Goal: Information Seeking & Learning: Learn about a topic

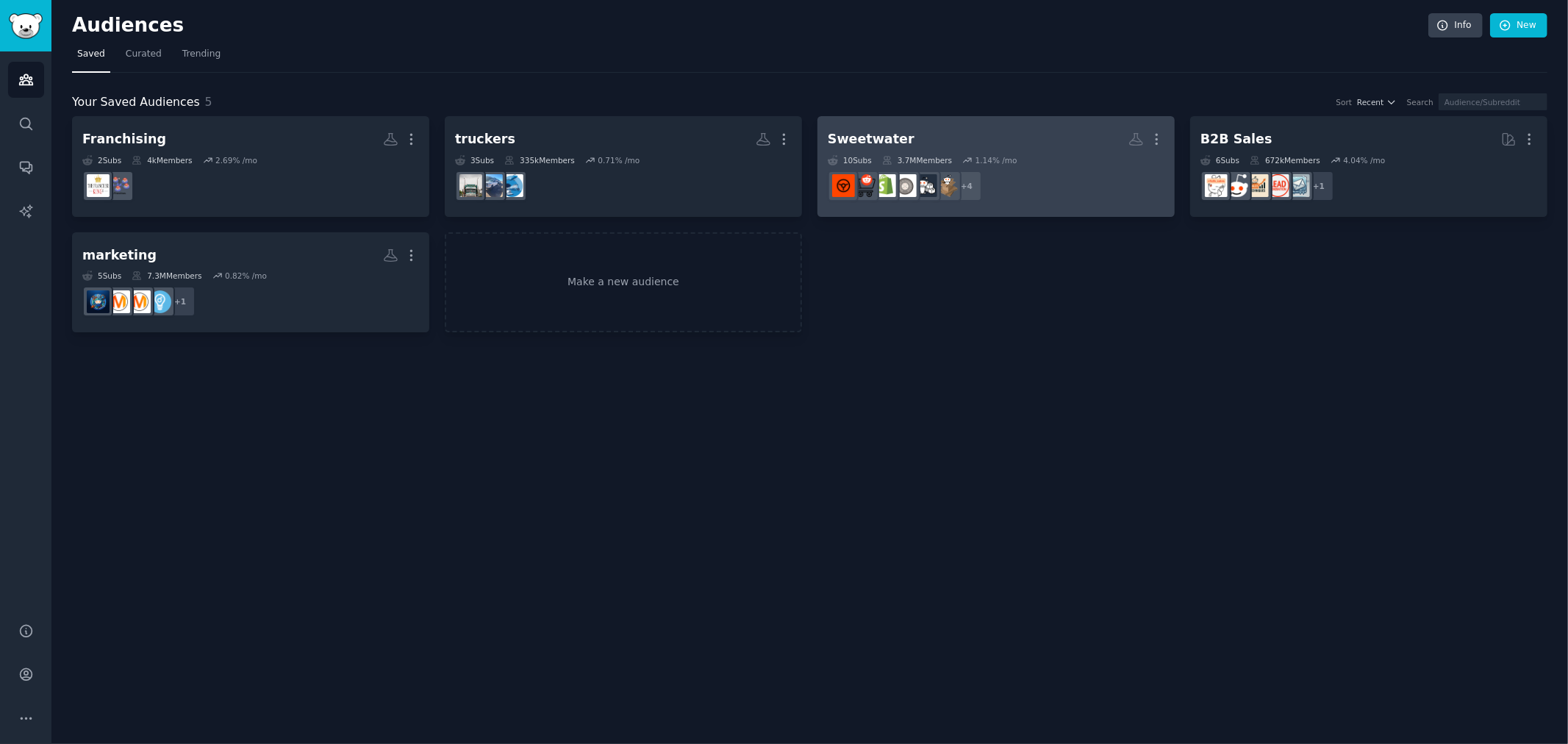
click at [1083, 203] on link "Sweetwater More 10 Sub s 3.7M Members 1.14 % /mo + 4" at bounding box center [996, 166] width 357 height 101
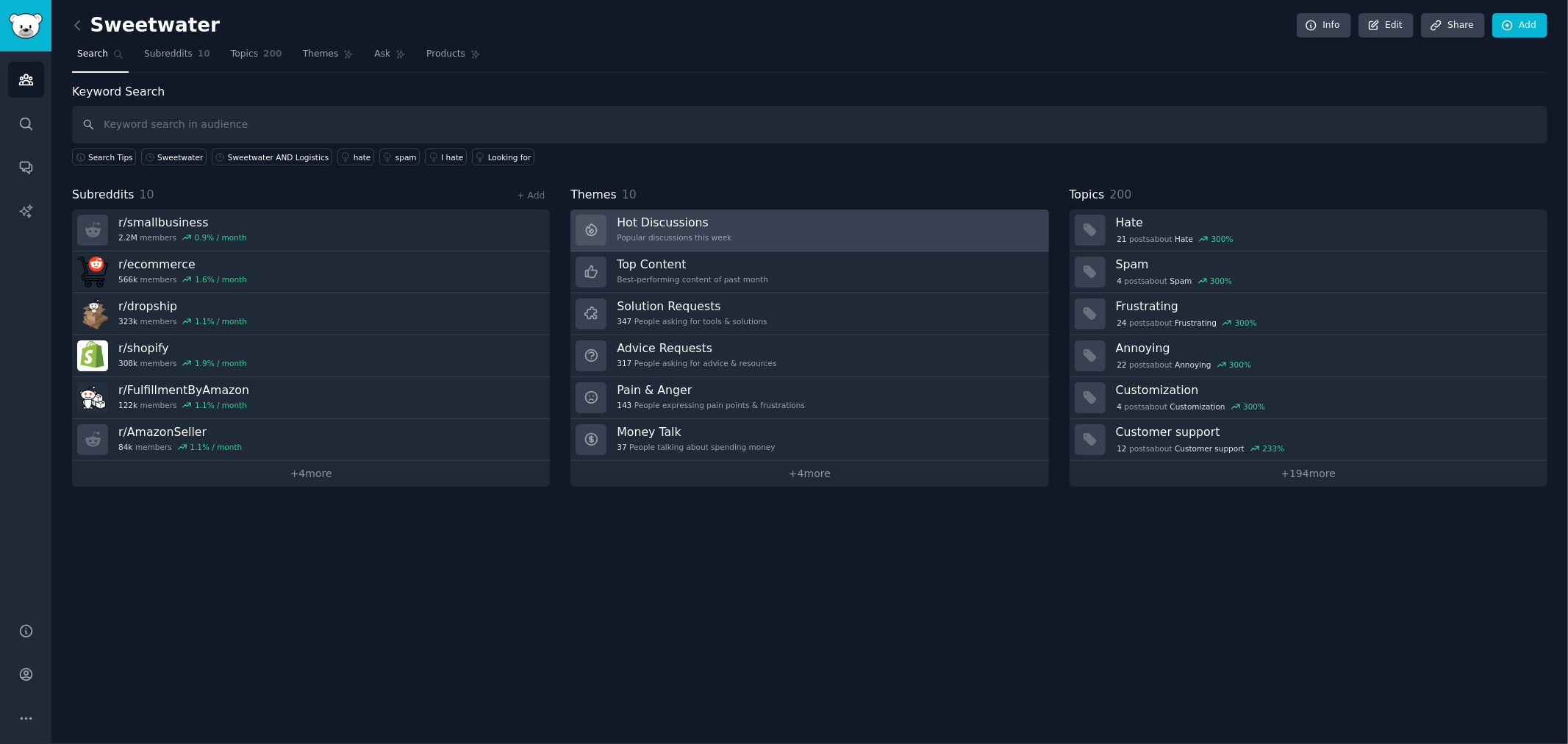
click at [851, 224] on link "Hot Discussions Popular discussions this week" at bounding box center [809, 230] width 478 height 42
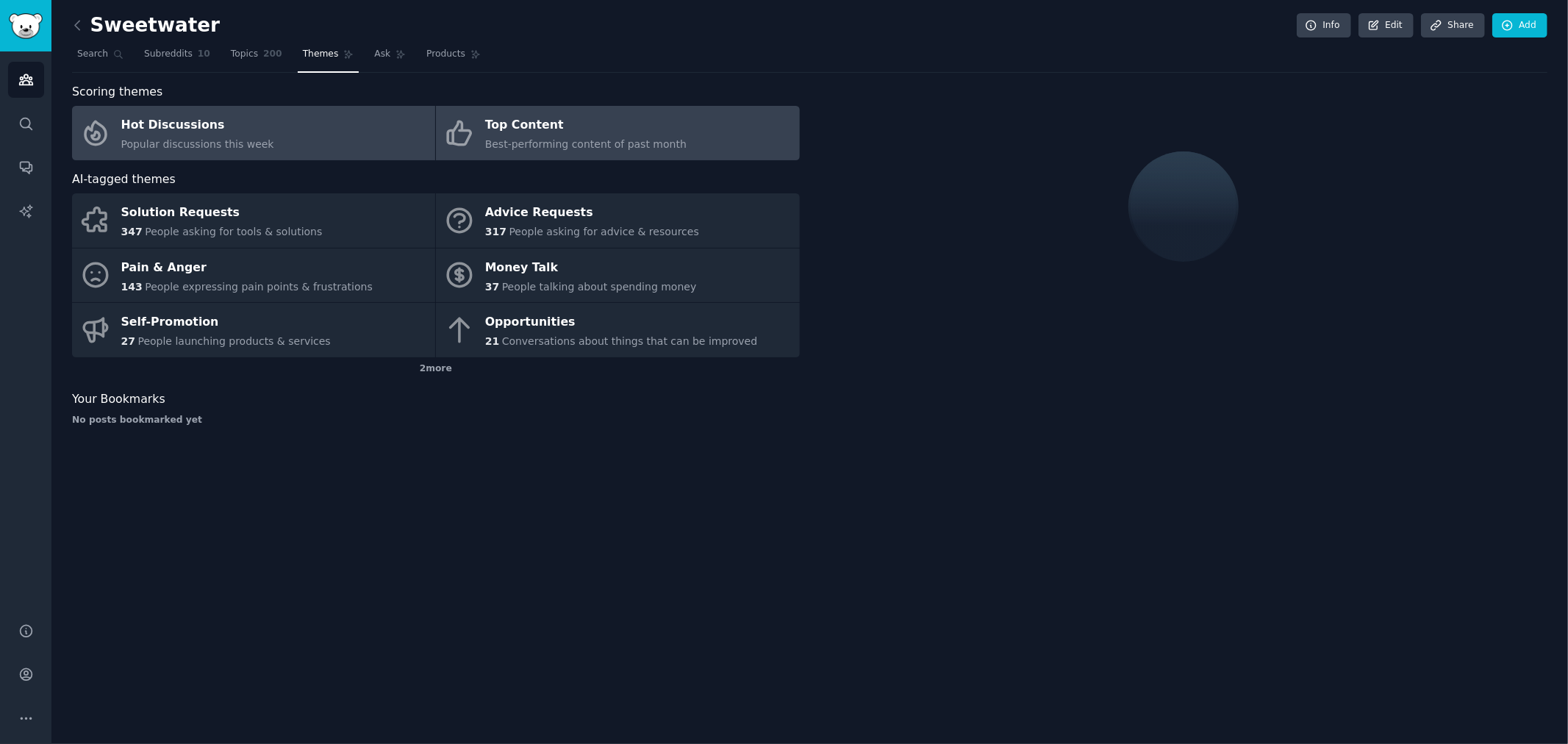
click at [634, 135] on div "Top Content" at bounding box center [586, 126] width 201 height 24
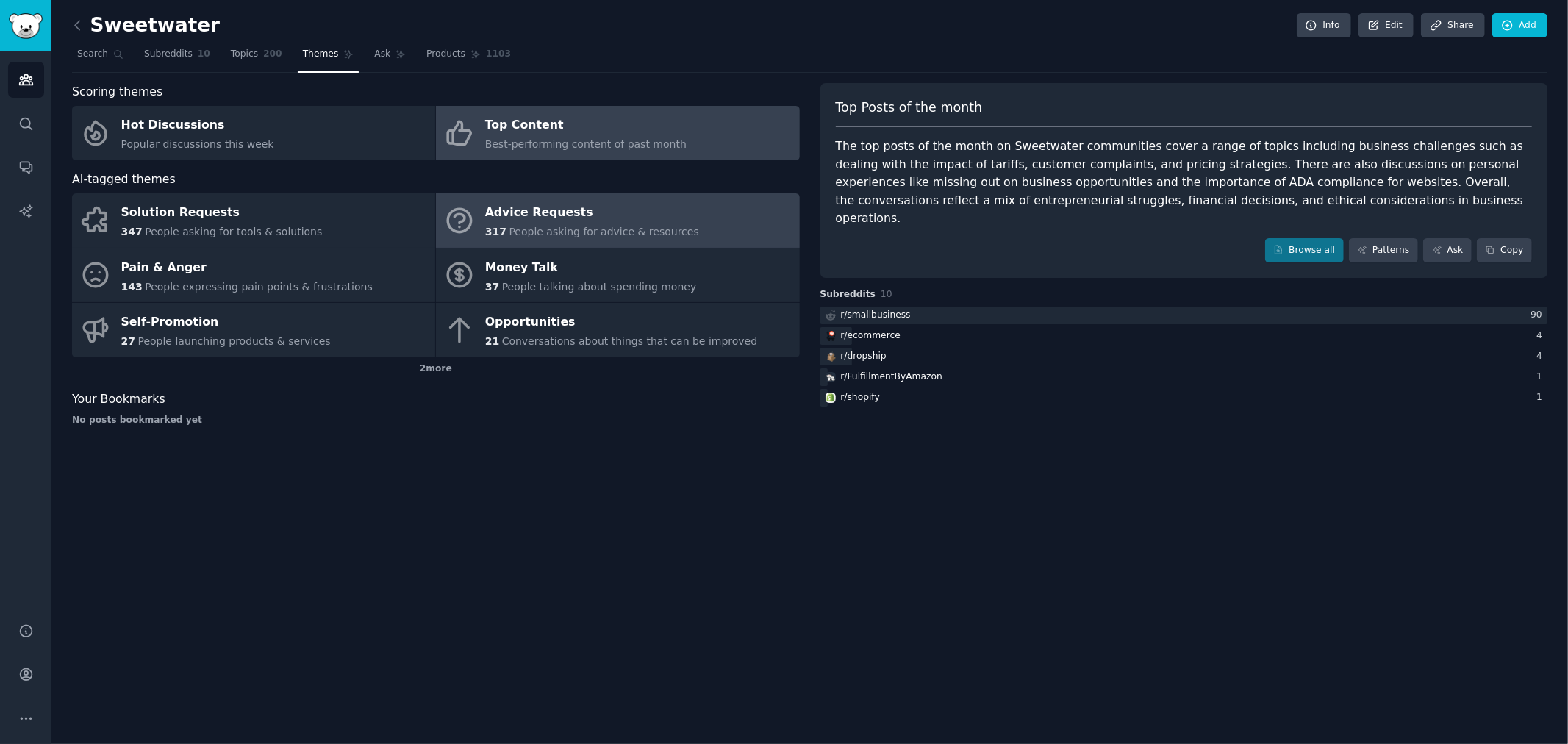
click at [688, 217] on link "Advice Requests 317 People asking for advice & resources" at bounding box center [617, 220] width 363 height 54
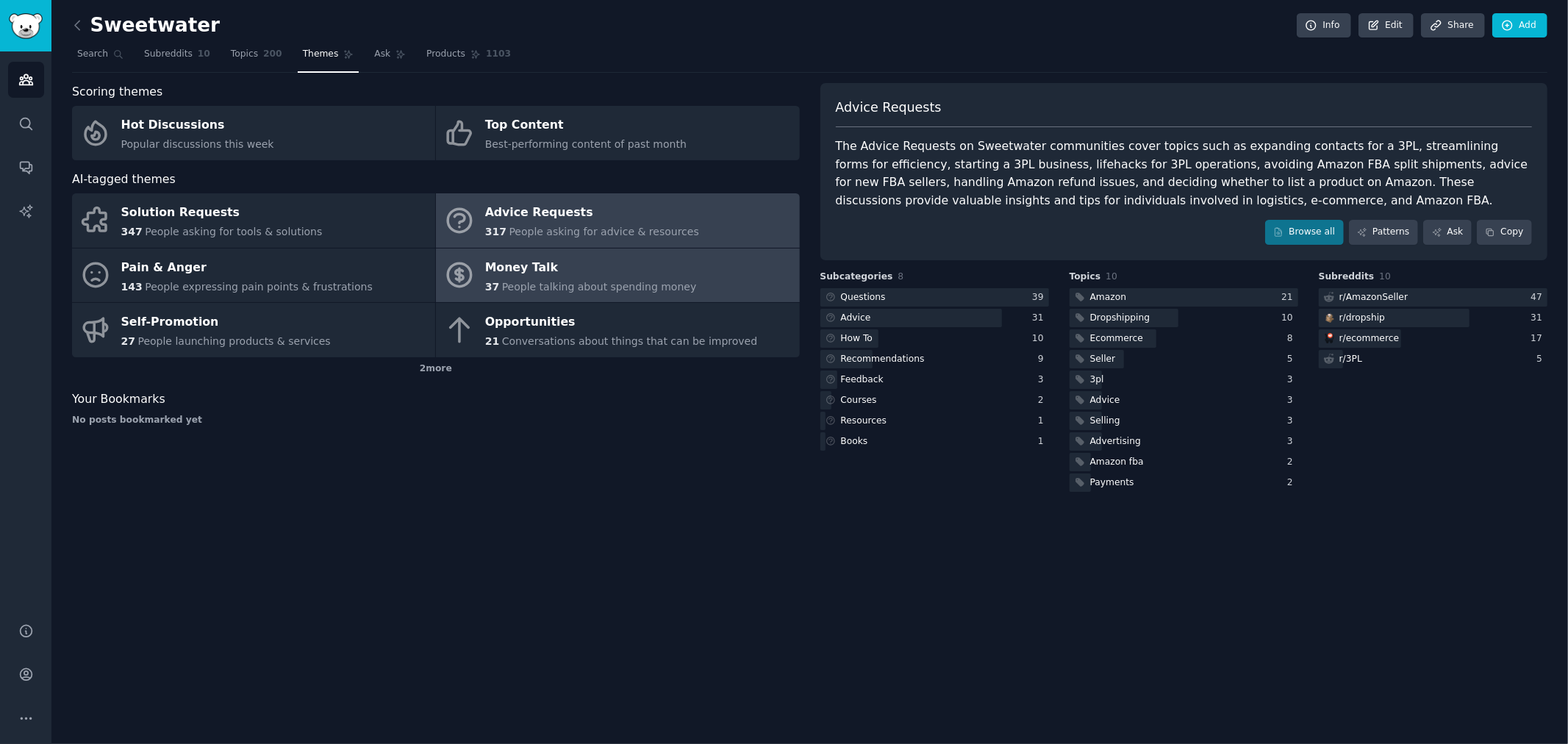
click at [573, 273] on div "Money Talk" at bounding box center [591, 268] width 211 height 24
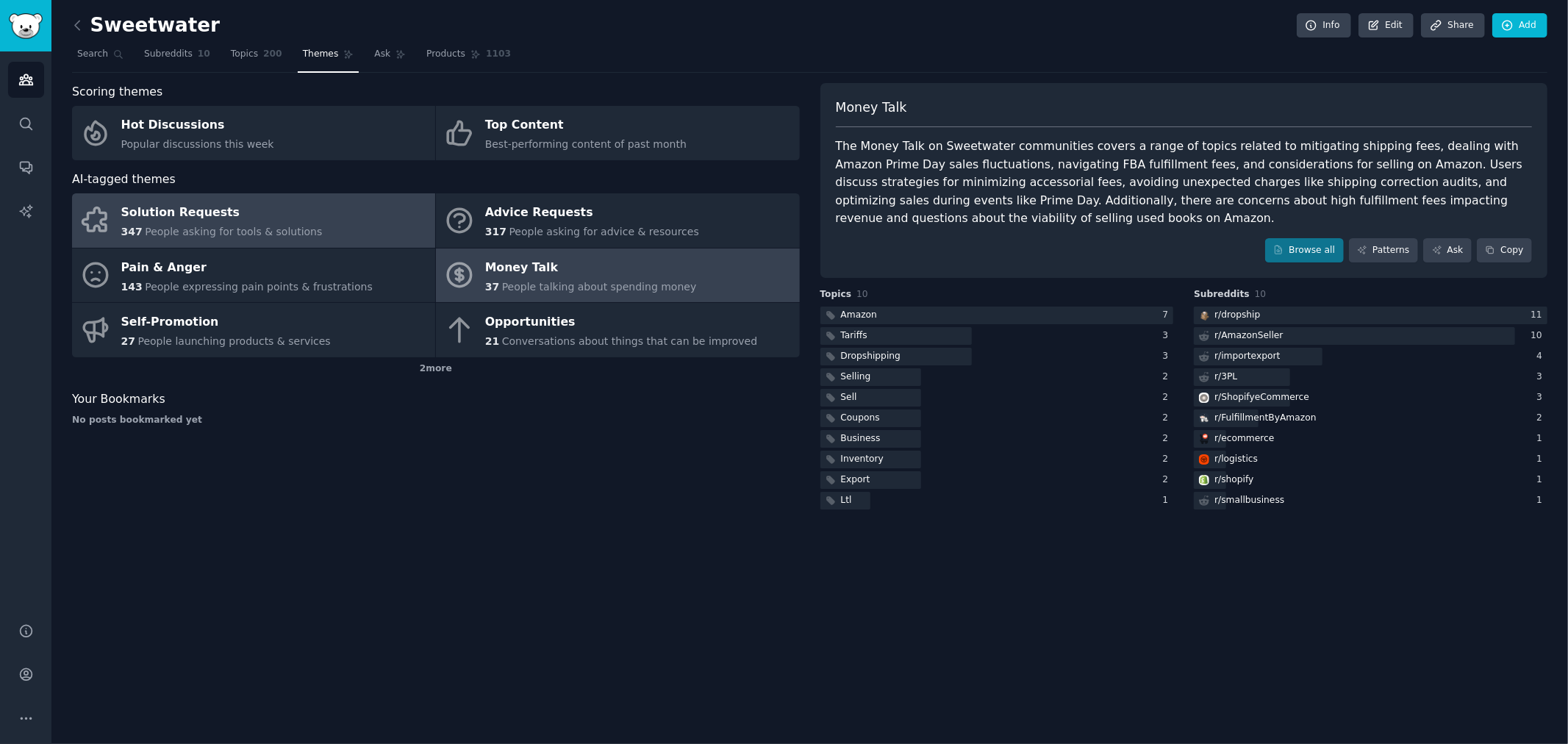
click at [366, 225] on link "Solution Requests 347 People asking for tools & solutions" at bounding box center [254, 220] width 363 height 54
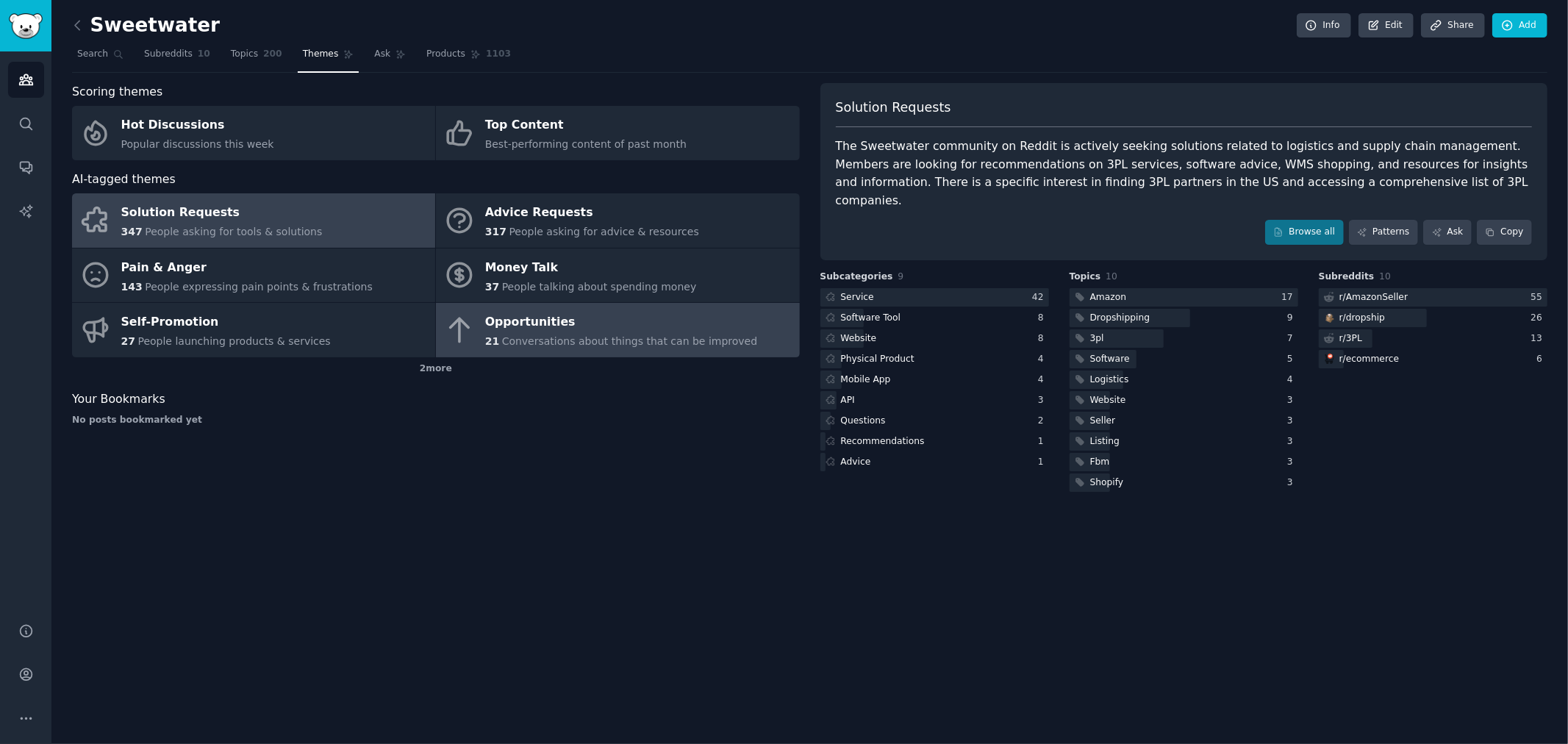
click at [498, 328] on div "Opportunities" at bounding box center [622, 323] width 273 height 24
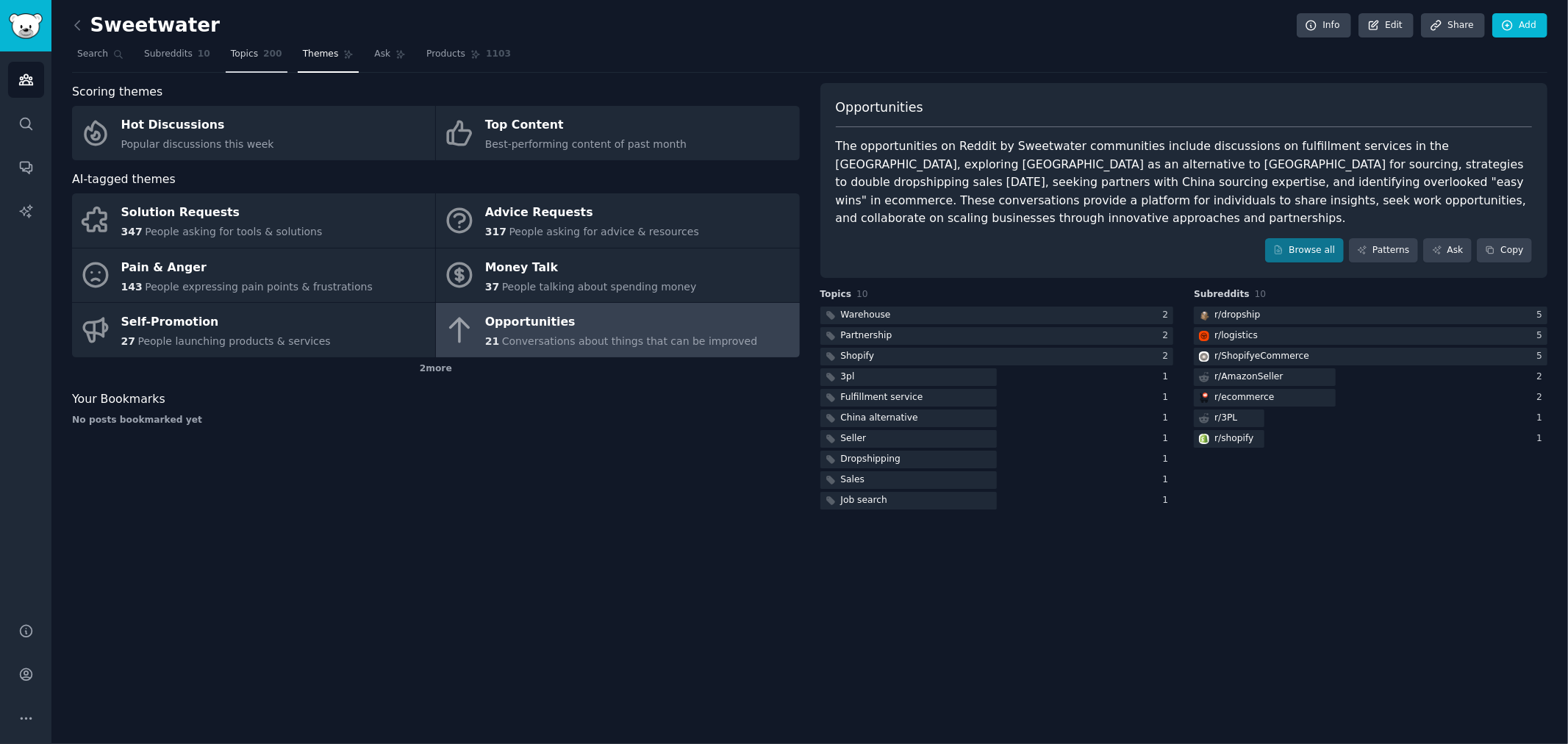
click at [243, 61] on link "Topics 200" at bounding box center [256, 57] width 62 height 30
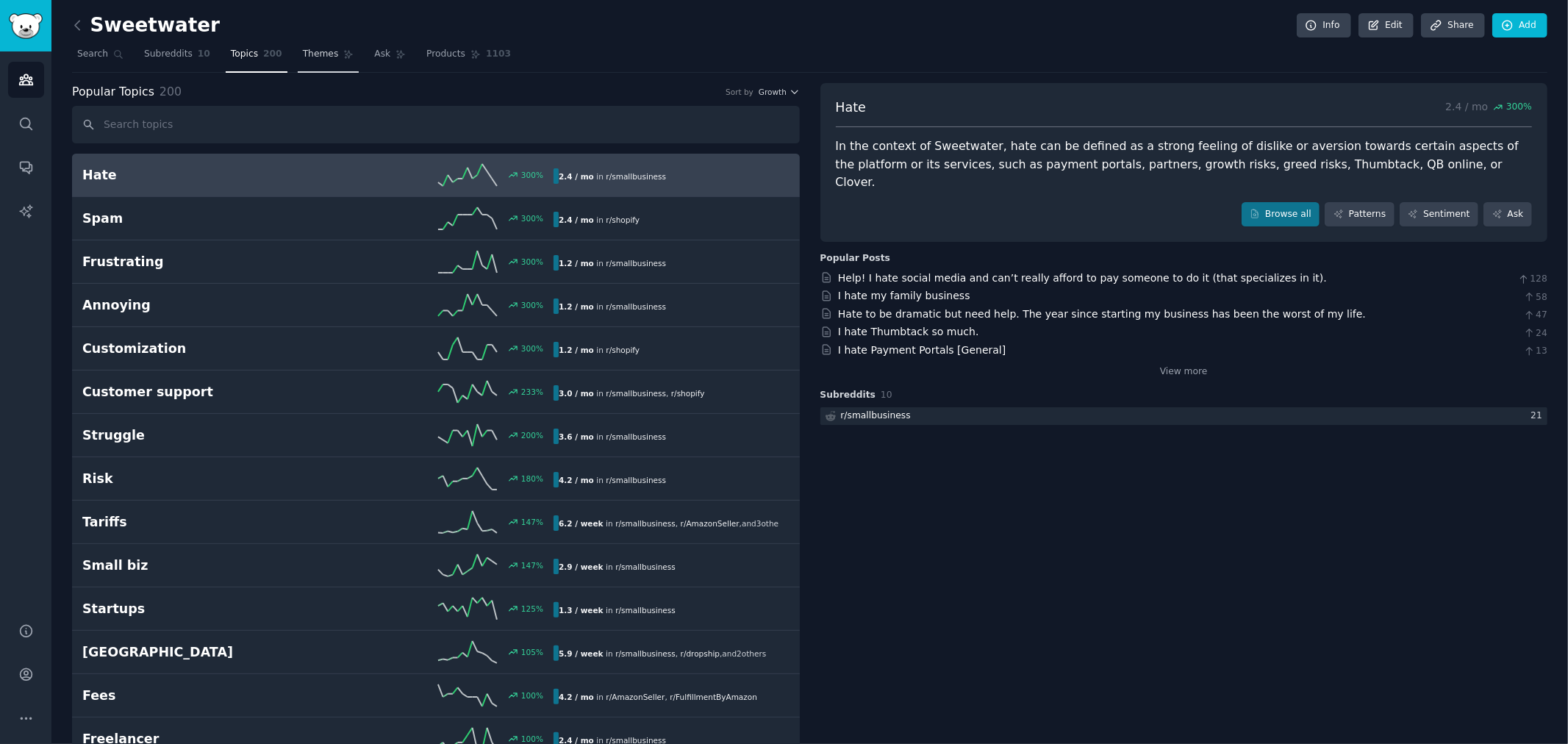
click at [320, 45] on link "Themes" at bounding box center [328, 57] width 62 height 30
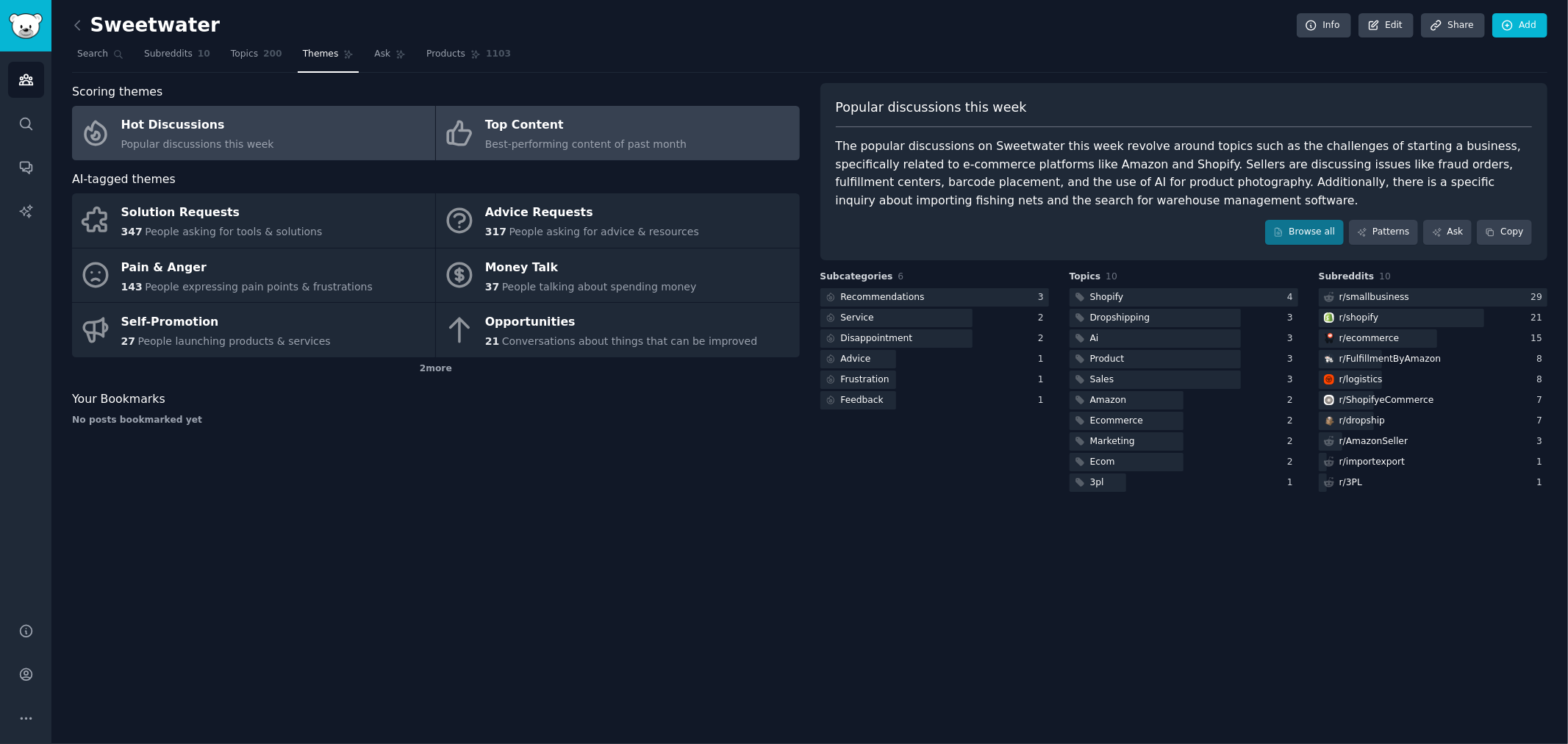
click at [570, 127] on div "Top Content" at bounding box center [586, 126] width 201 height 24
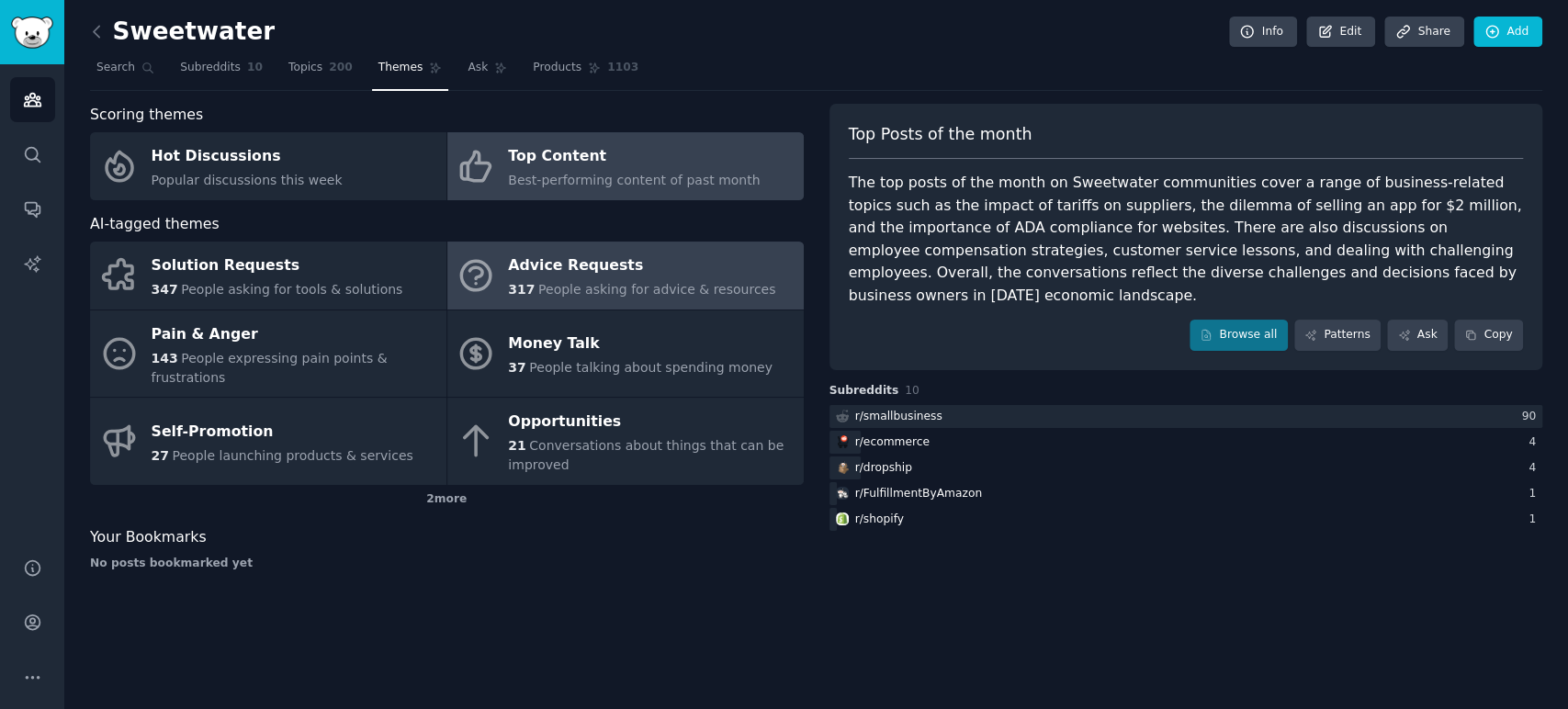
click at [669, 282] on span "People asking for advice & resources" at bounding box center [656, 289] width 237 height 15
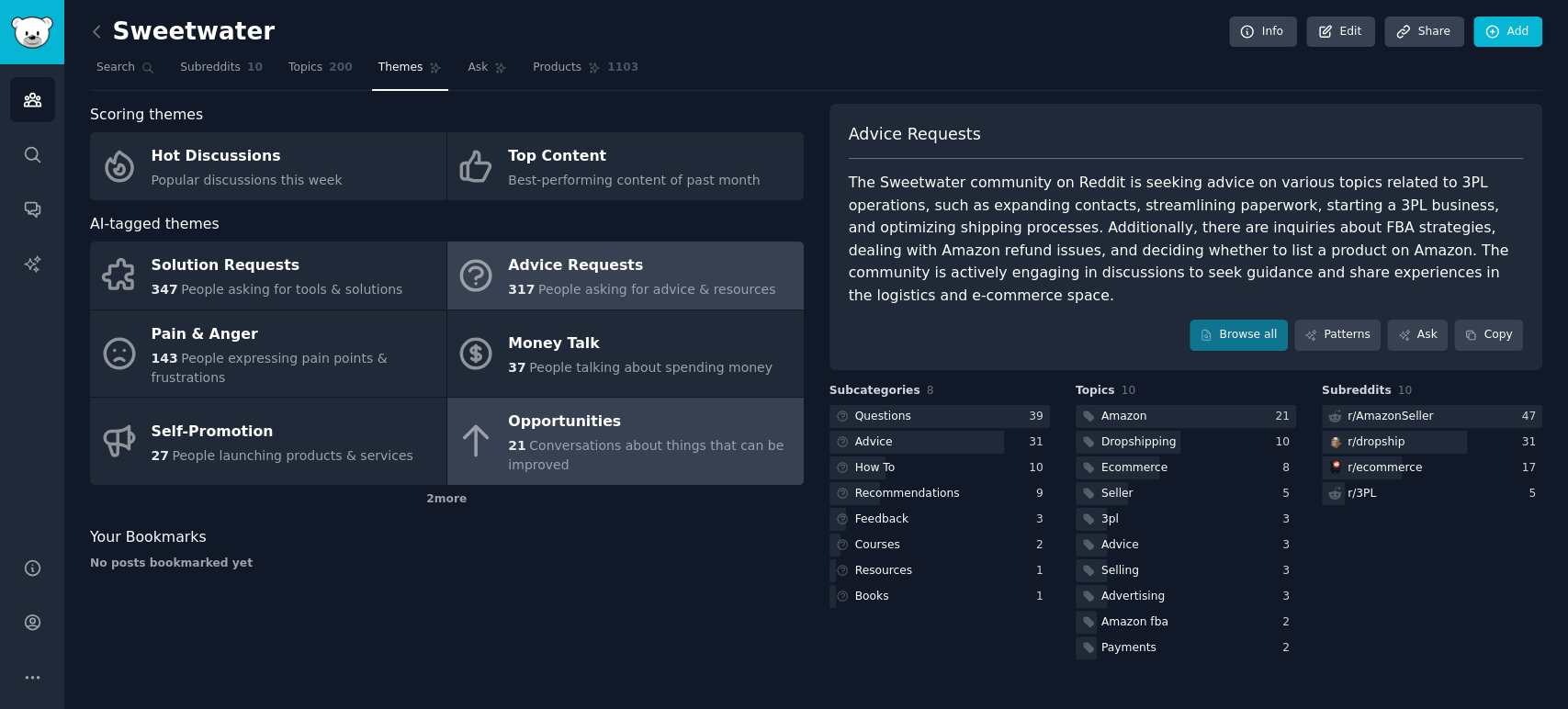
click at [577, 413] on div "Opportunities" at bounding box center [650, 422] width 286 height 30
